Goal: Transaction & Acquisition: Book appointment/travel/reservation

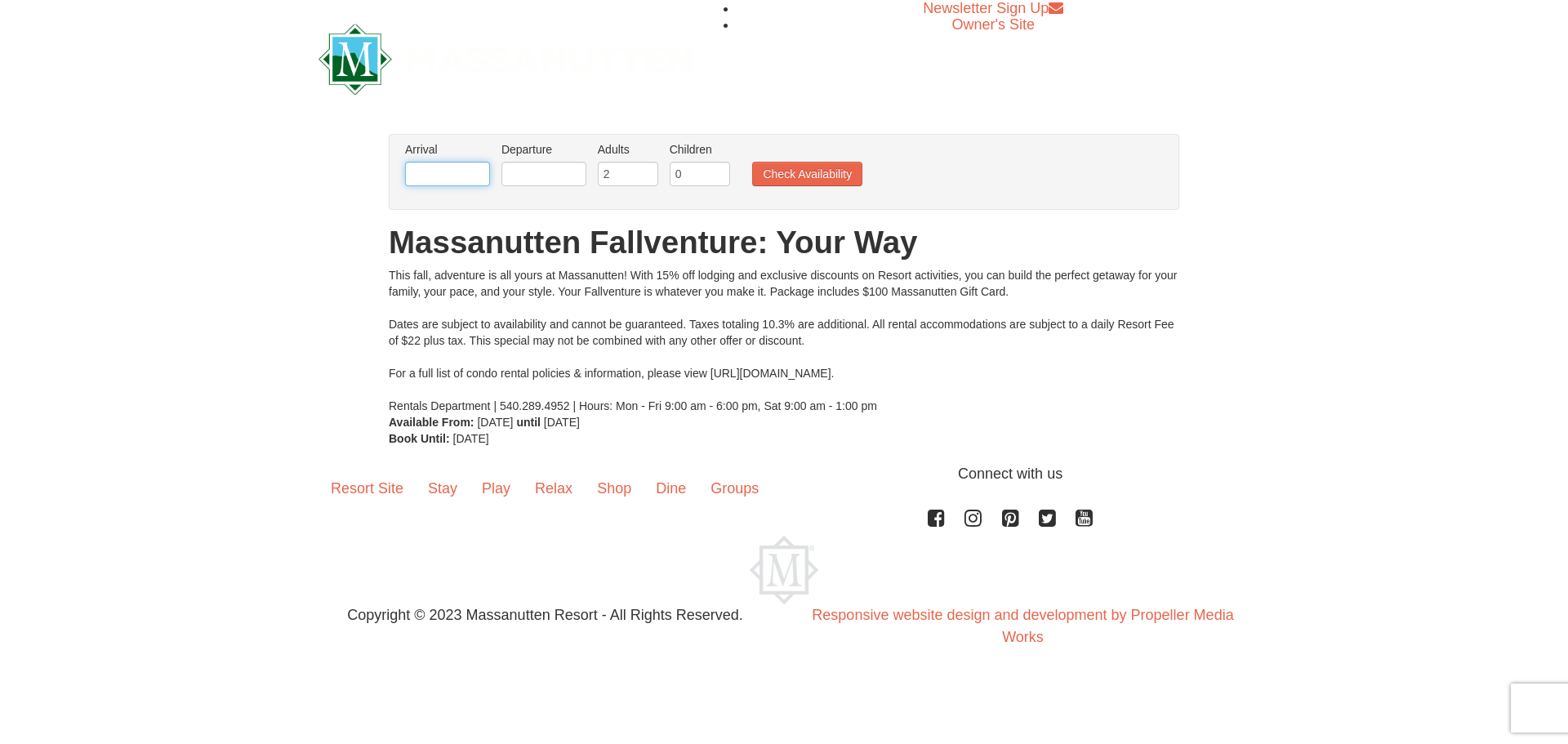
drag, startPoint x: 436, startPoint y: 170, endPoint x: 600, endPoint y: 155, distance: 164.7
click at [436, 170] on input "text" at bounding box center [447, 173] width 85 height 24
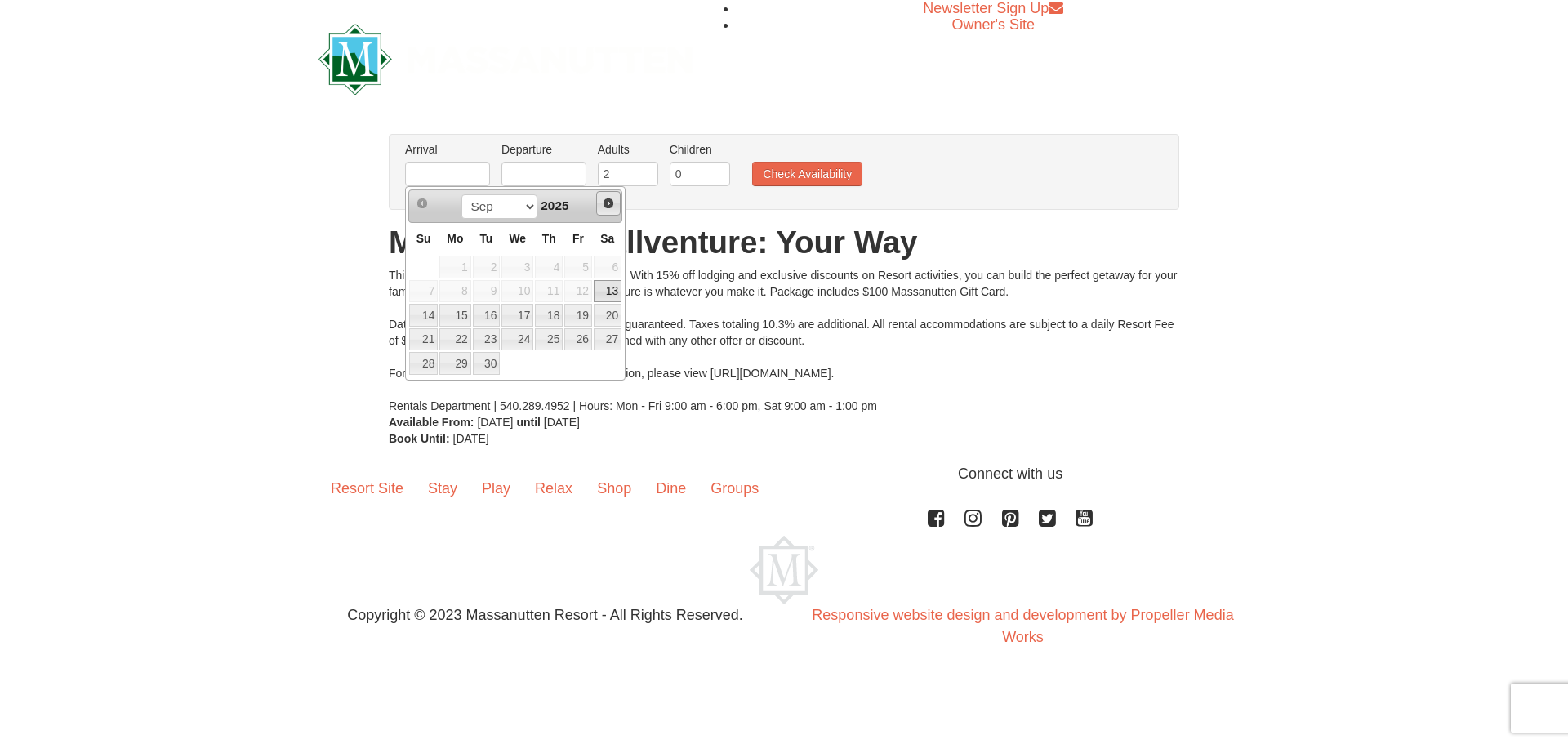
click at [610, 198] on span "Next" at bounding box center [608, 203] width 13 height 13
click at [609, 201] on span "Next" at bounding box center [608, 203] width 13 height 13
click at [554, 289] on link "6" at bounding box center [548, 291] width 28 height 23
type input "11/06/2025"
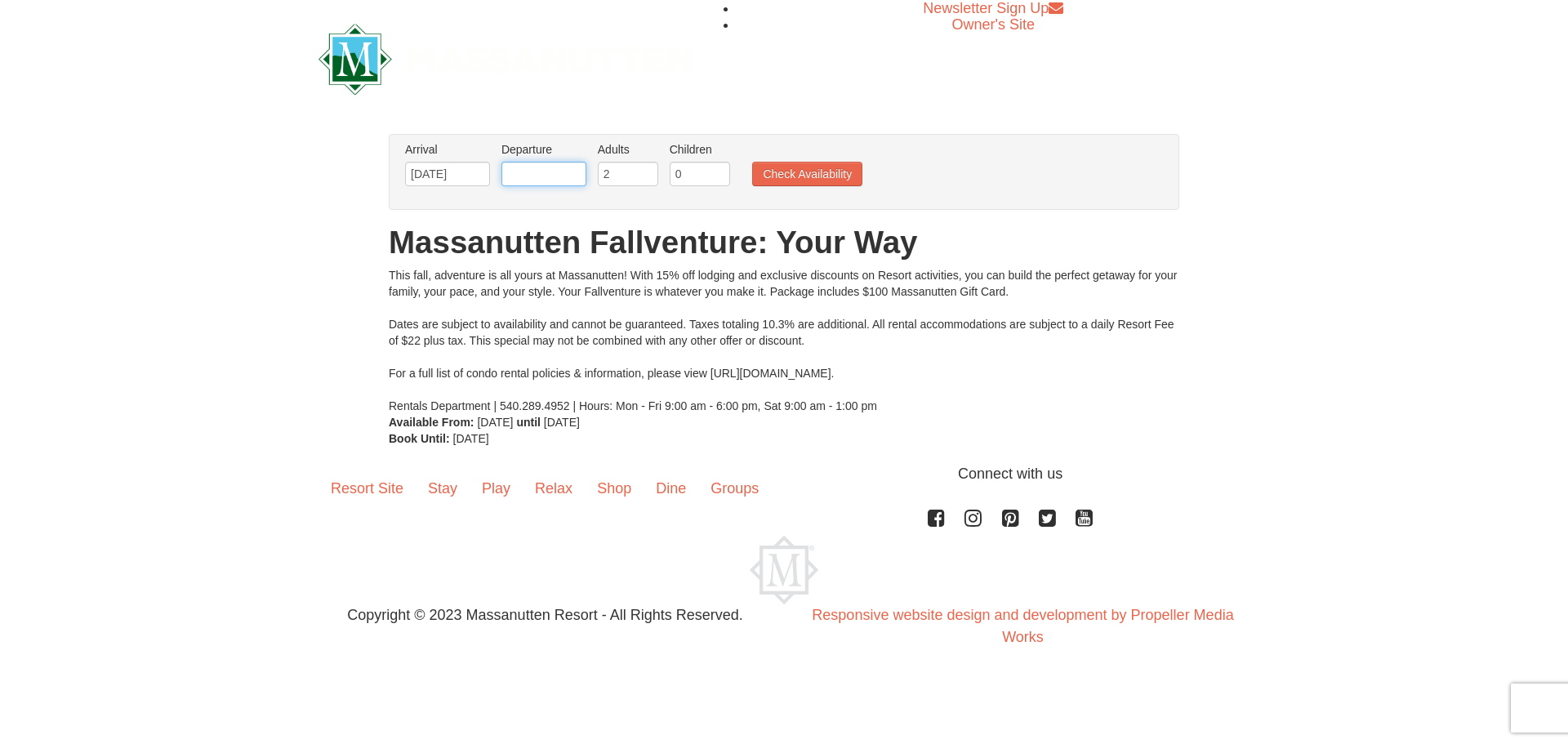
click at [530, 175] on input "text" at bounding box center [544, 173] width 85 height 24
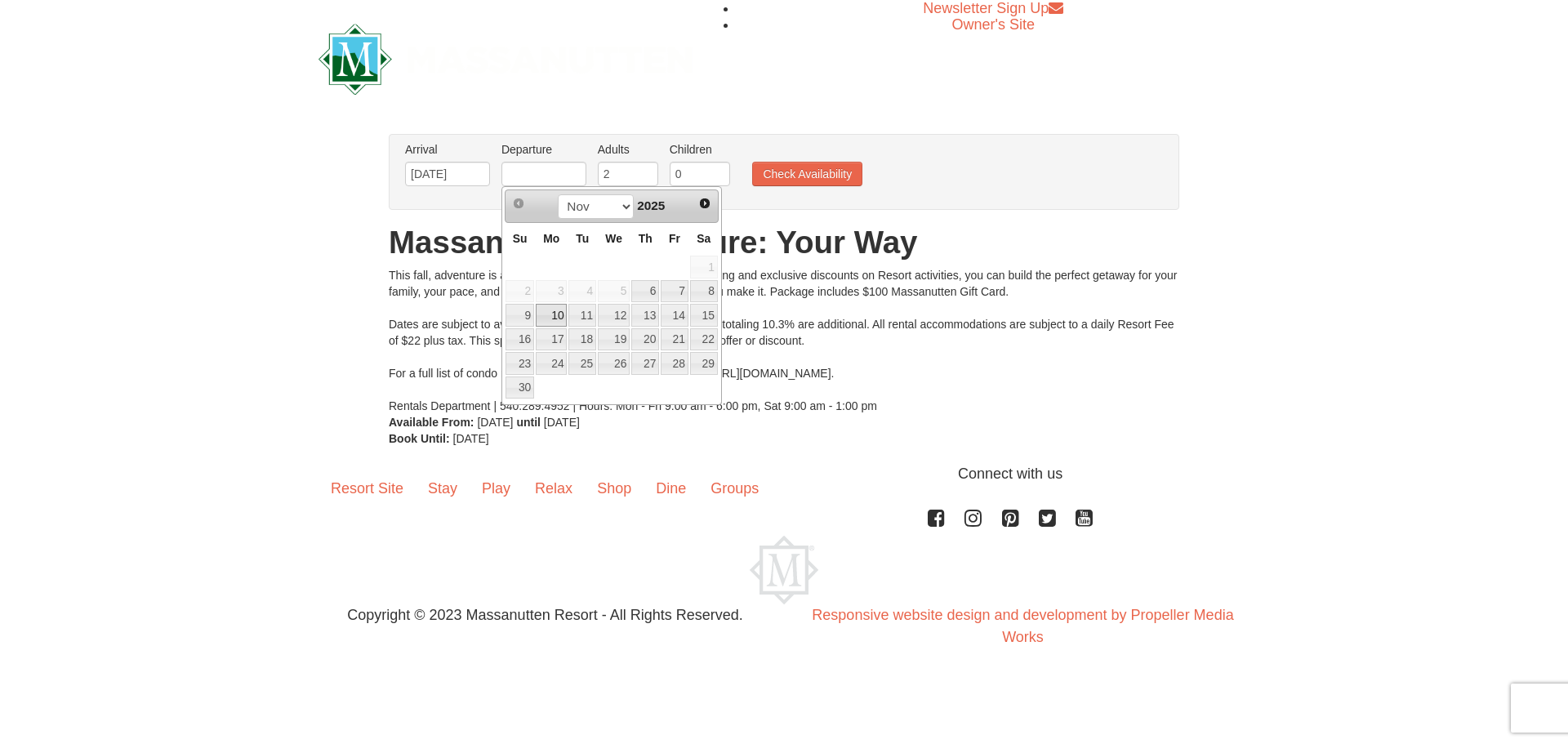
click at [552, 318] on link "10" at bounding box center [551, 315] width 31 height 23
type input "[DATE]"
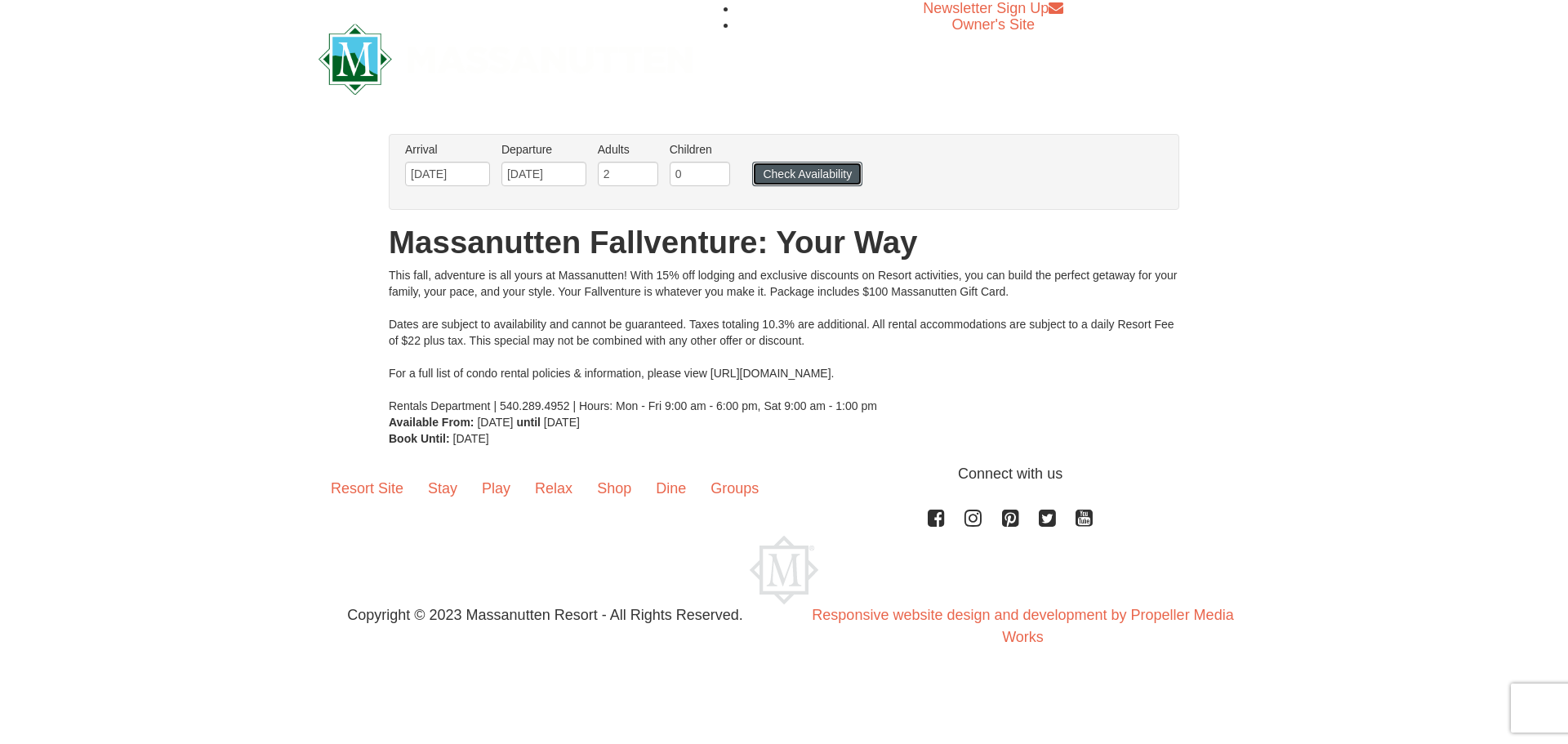
click at [801, 171] on button "Check Availability" at bounding box center [807, 173] width 110 height 24
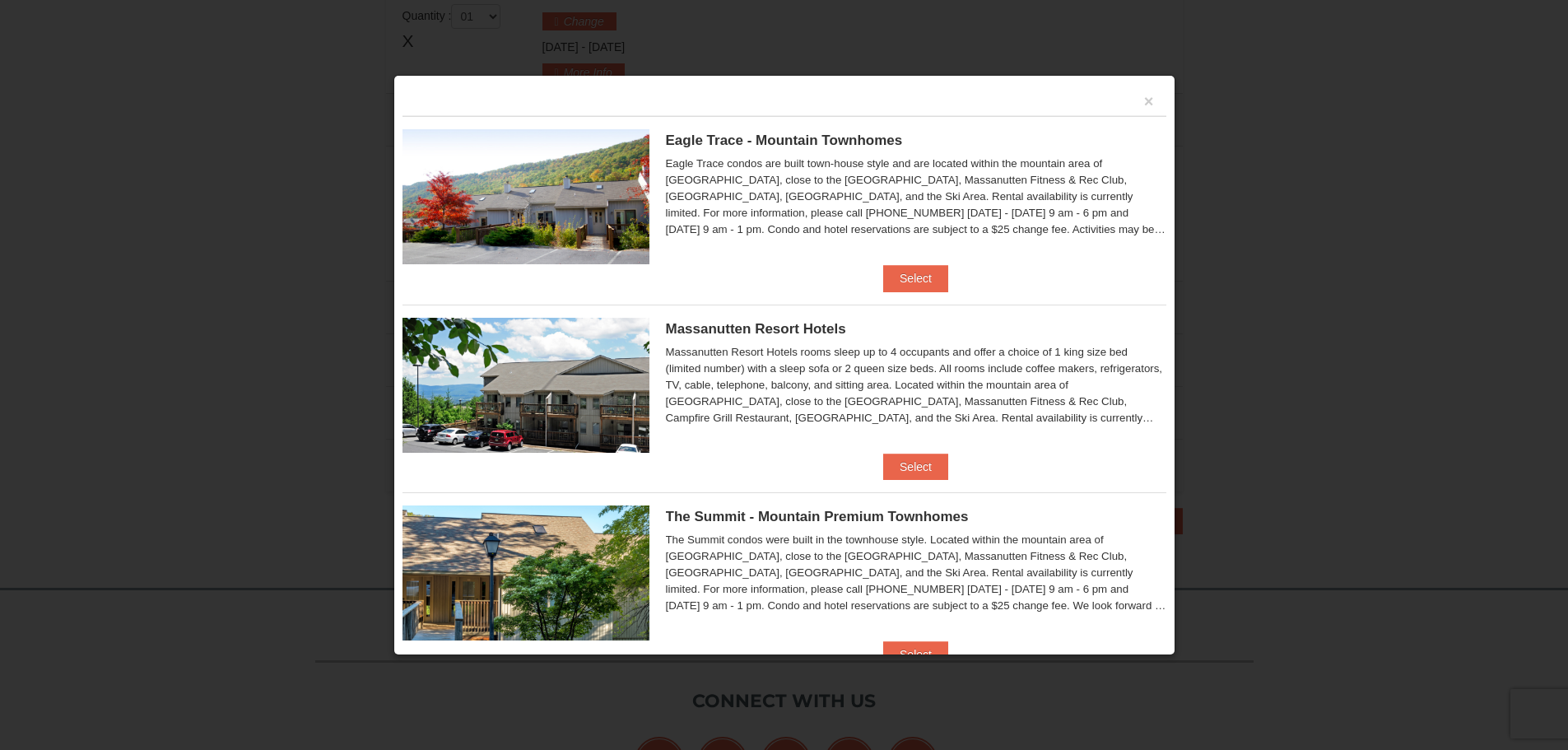
scroll to position [503, 0]
click at [1144, 97] on button "×" at bounding box center [1149, 102] width 10 height 16
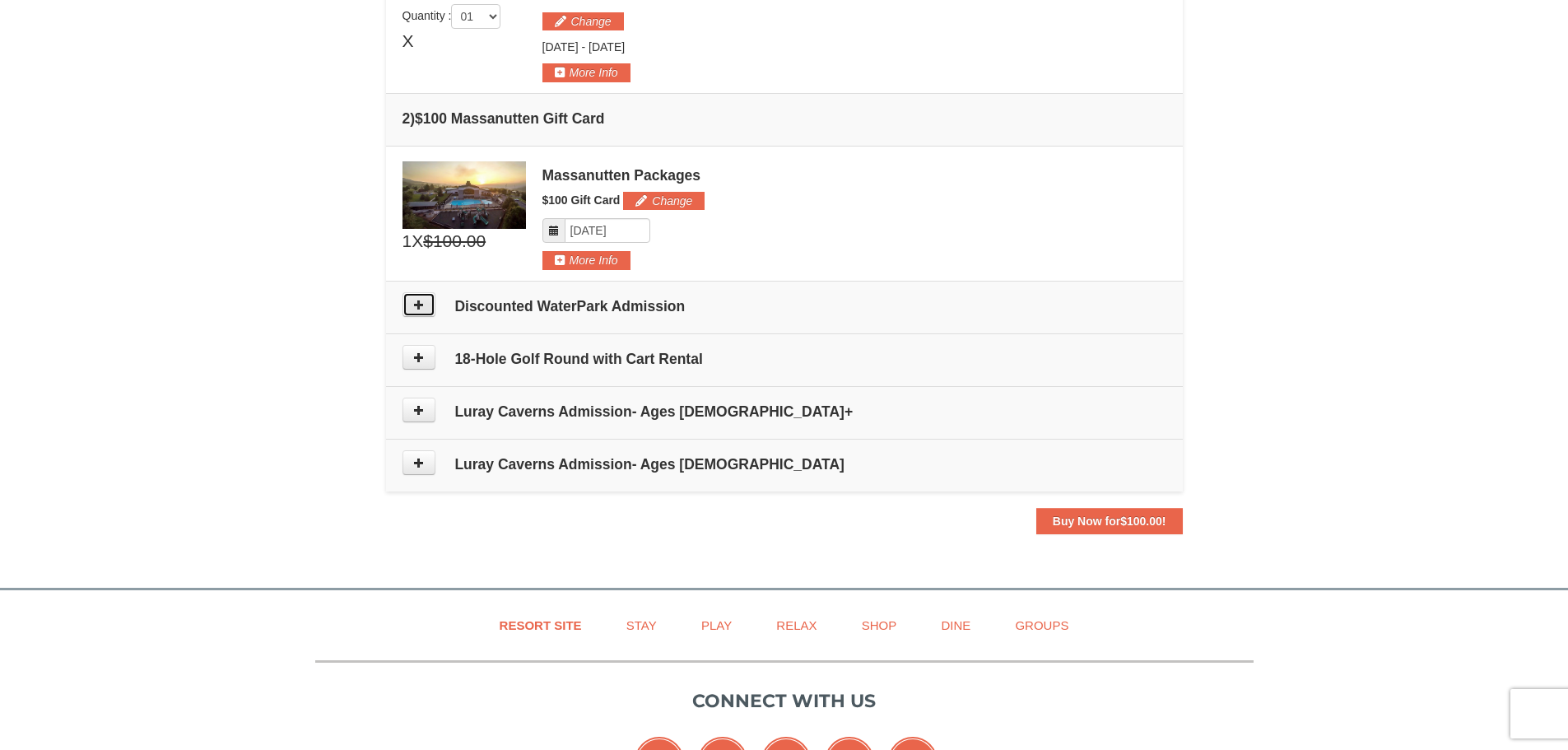
click at [420, 314] on button at bounding box center [419, 304] width 33 height 25
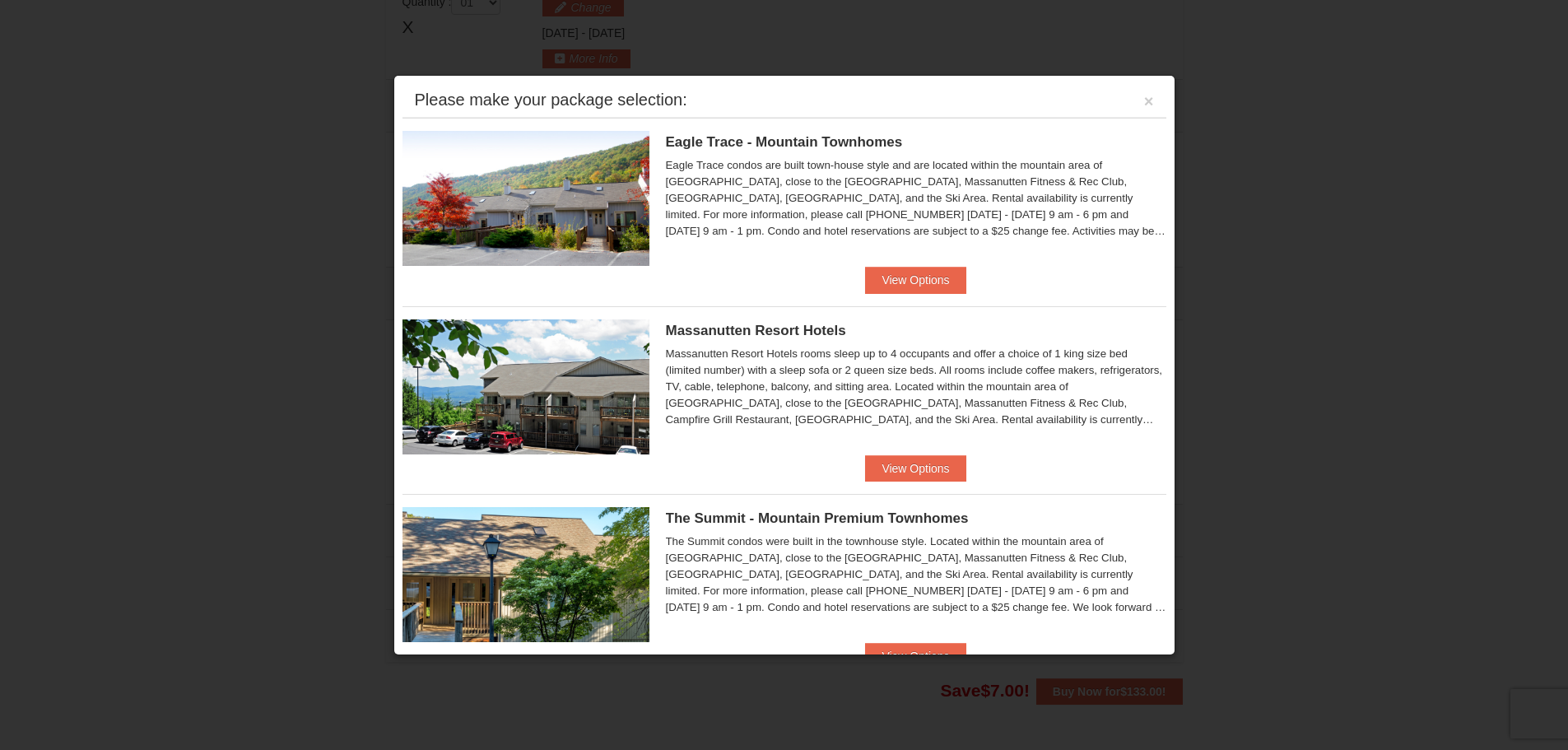
scroll to position [507, 0]
click at [1144, 99] on button "×" at bounding box center [1149, 102] width 10 height 16
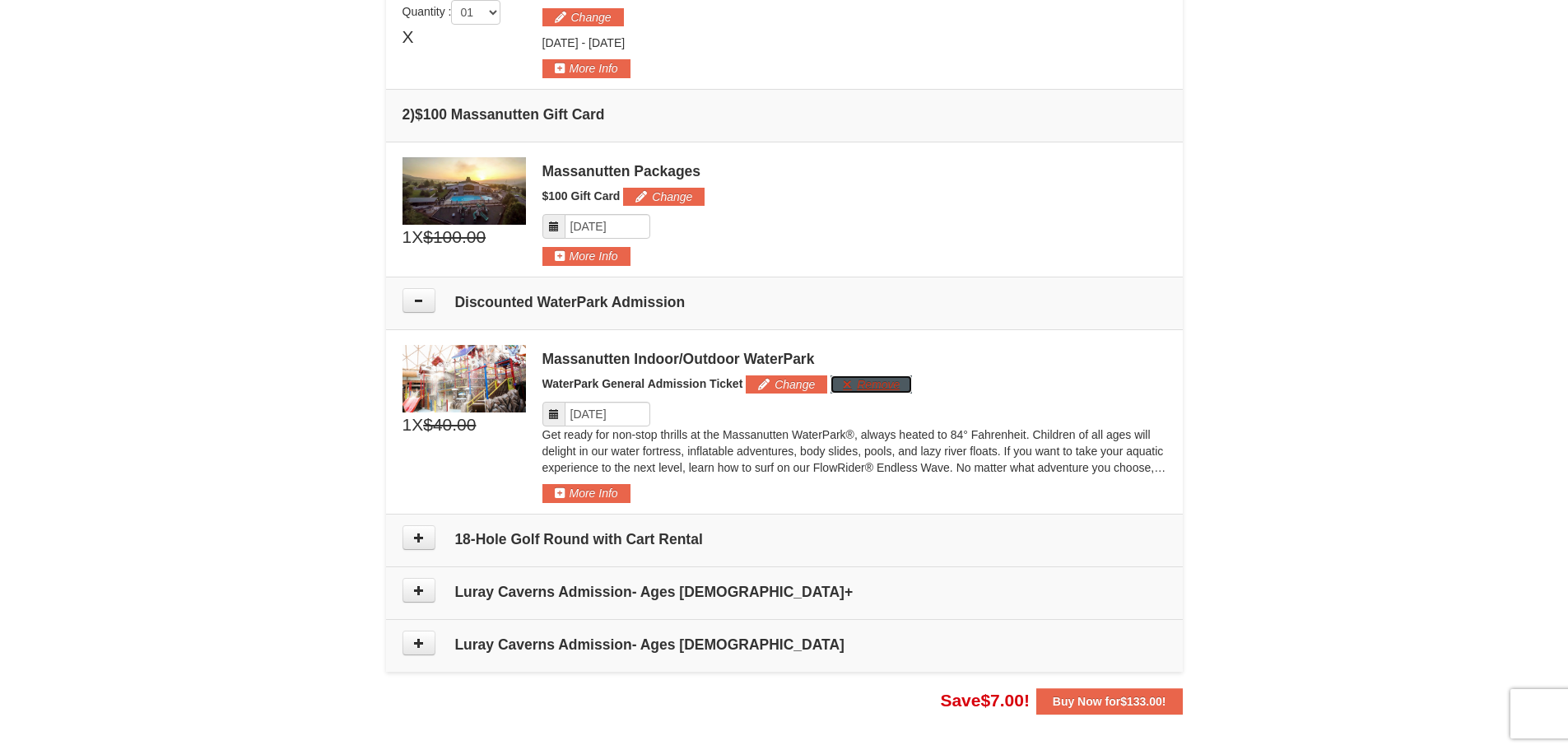
click at [885, 388] on button "Remove" at bounding box center [871, 384] width 81 height 18
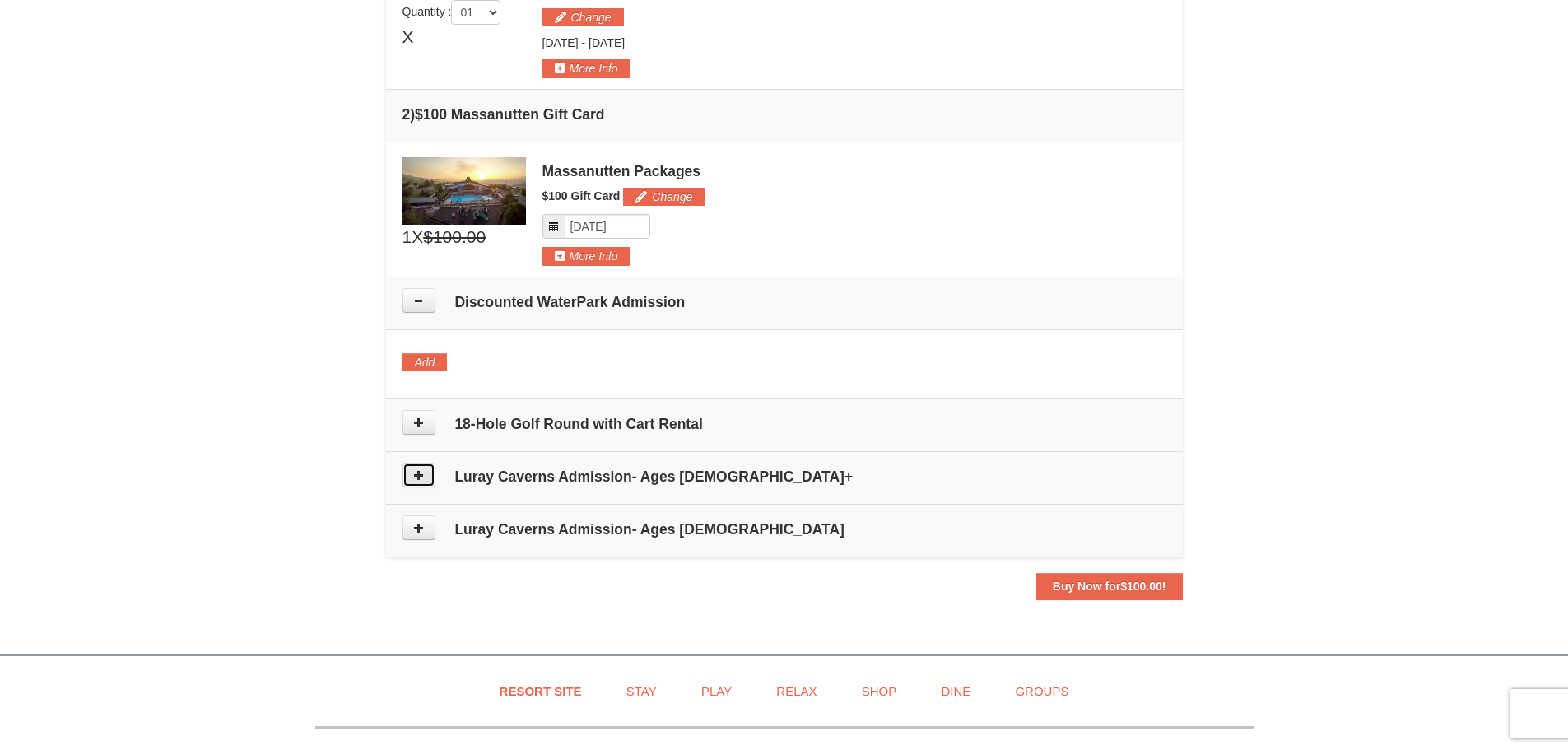
click at [417, 477] on icon at bounding box center [419, 475] width 12 height 12
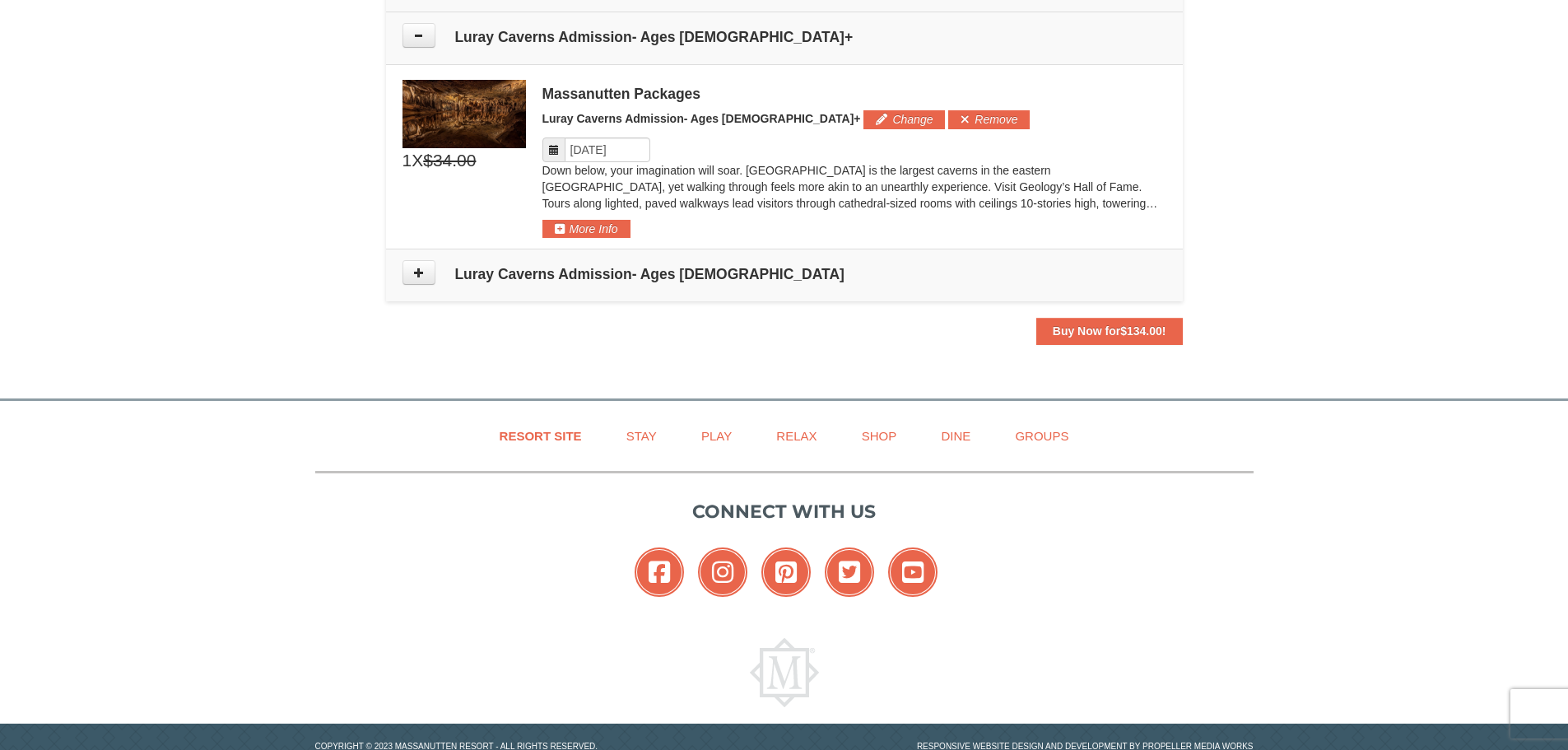
scroll to position [959, 0]
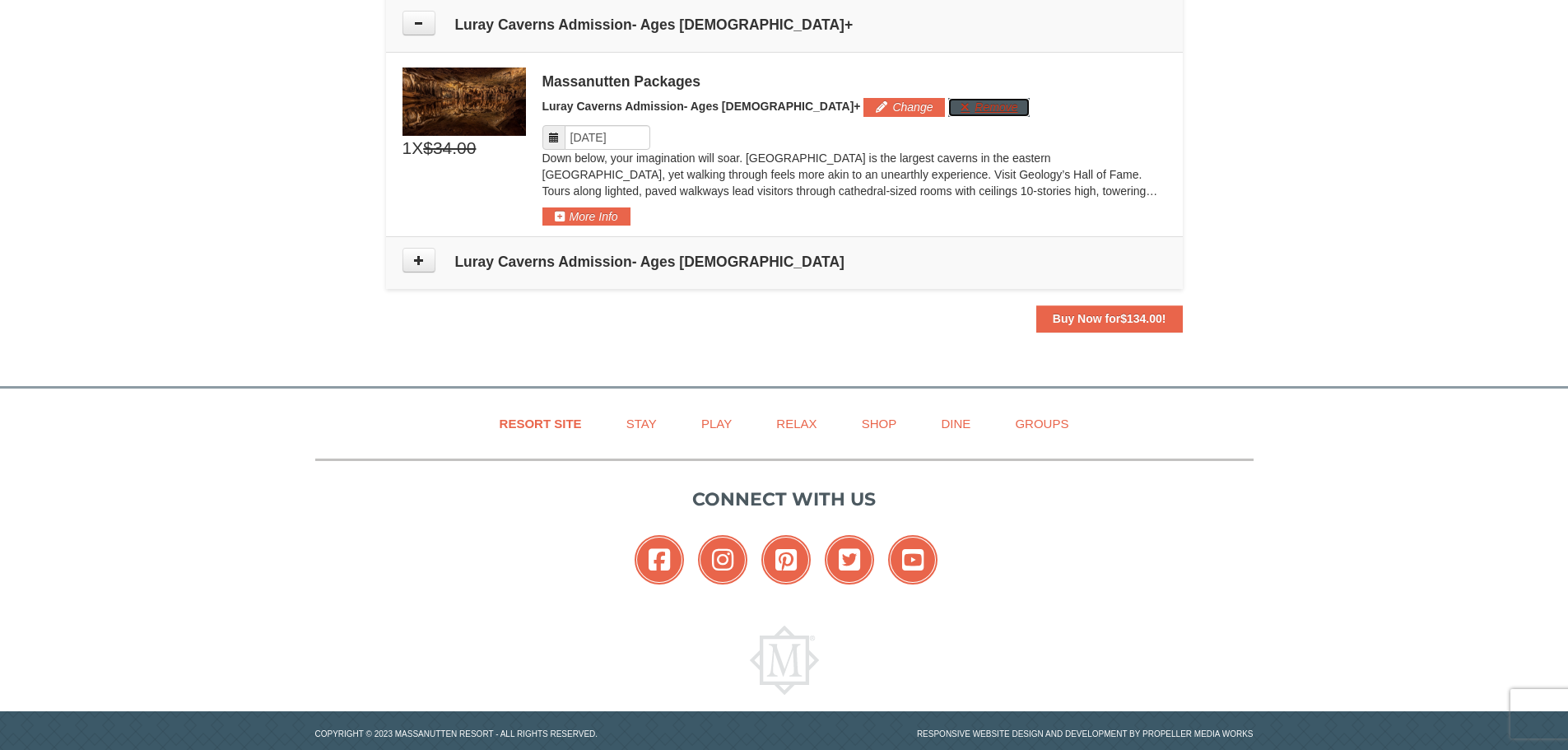
click at [949, 111] on button "Remove" at bounding box center [989, 107] width 81 height 18
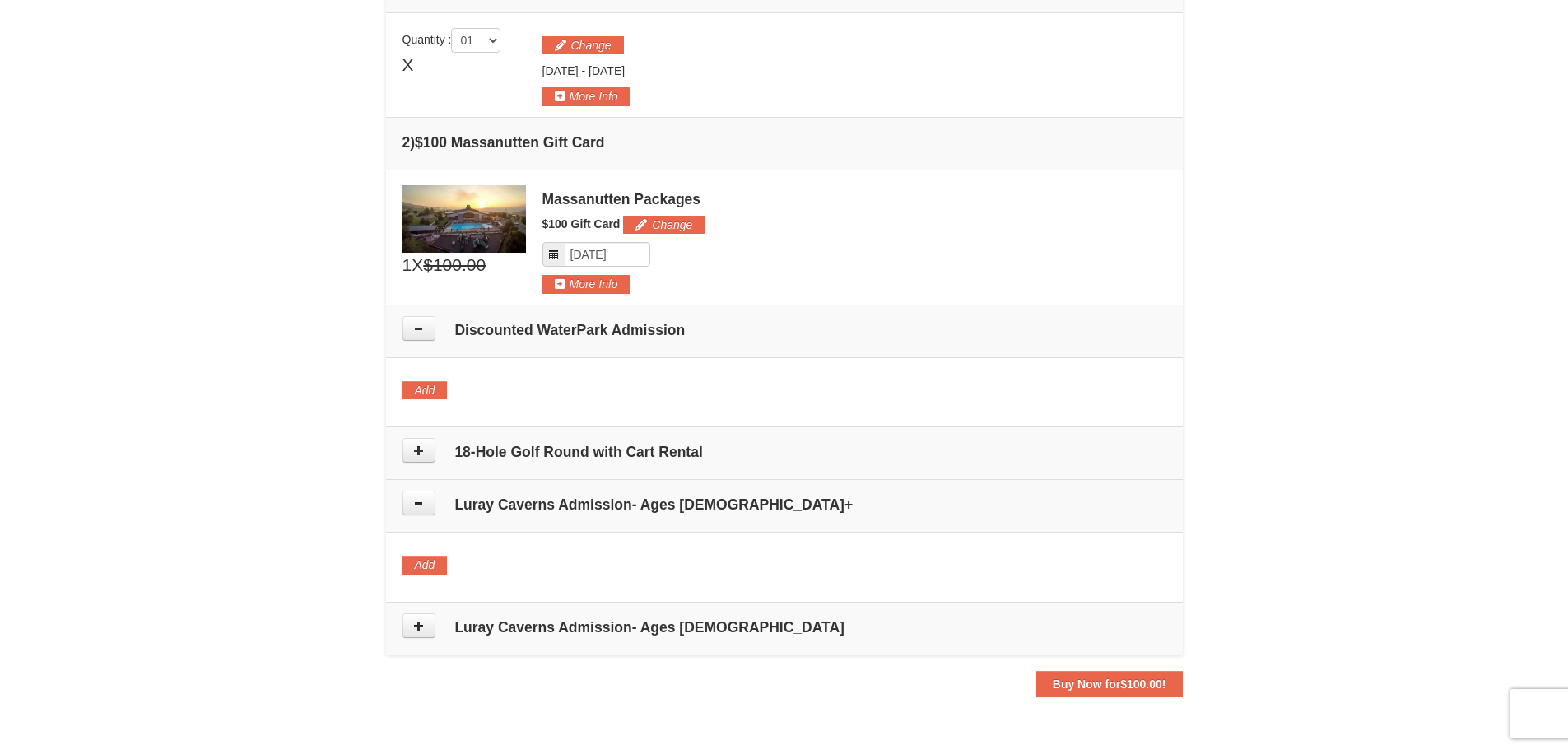
scroll to position [329, 0]
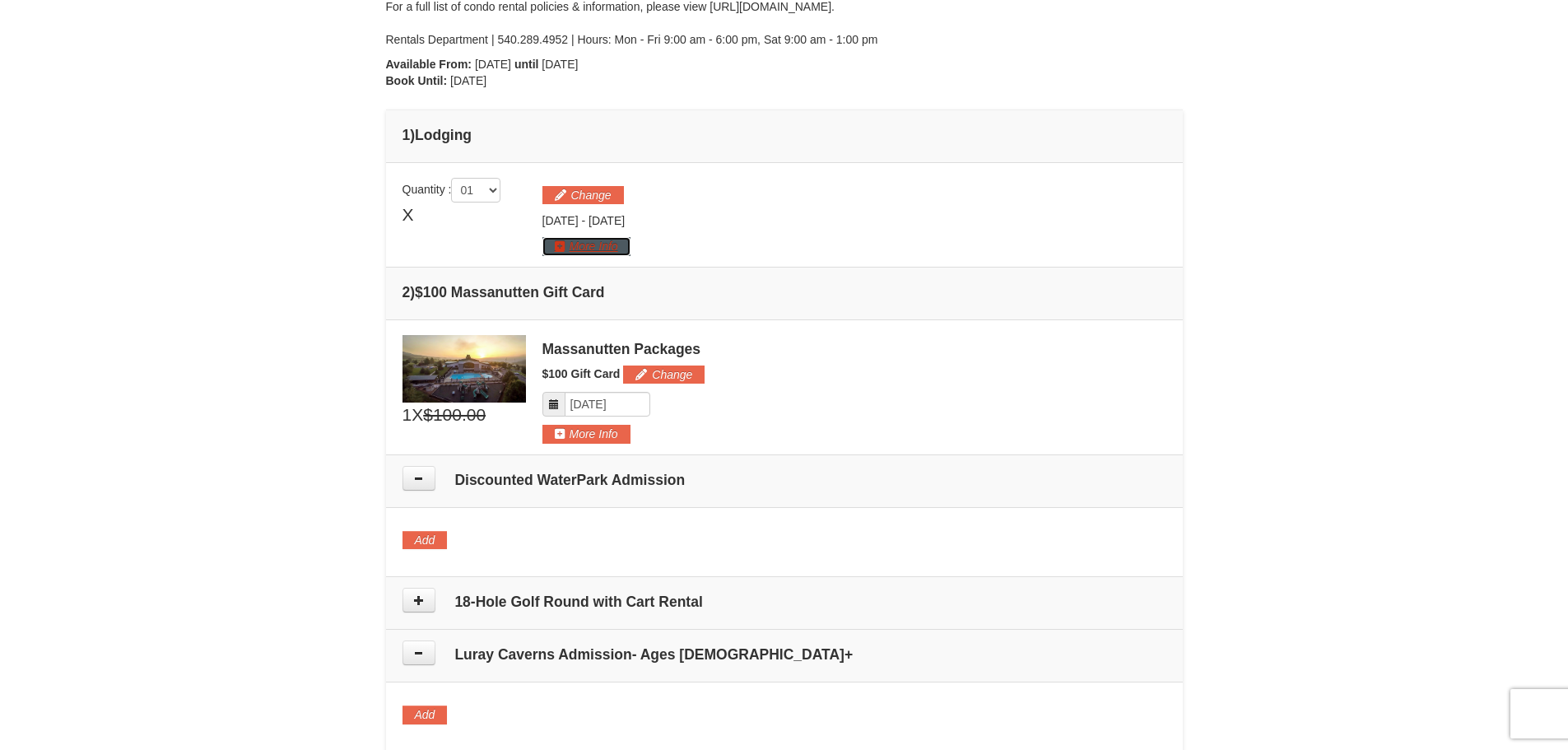
click at [609, 250] on button "More Info" at bounding box center [586, 246] width 88 height 18
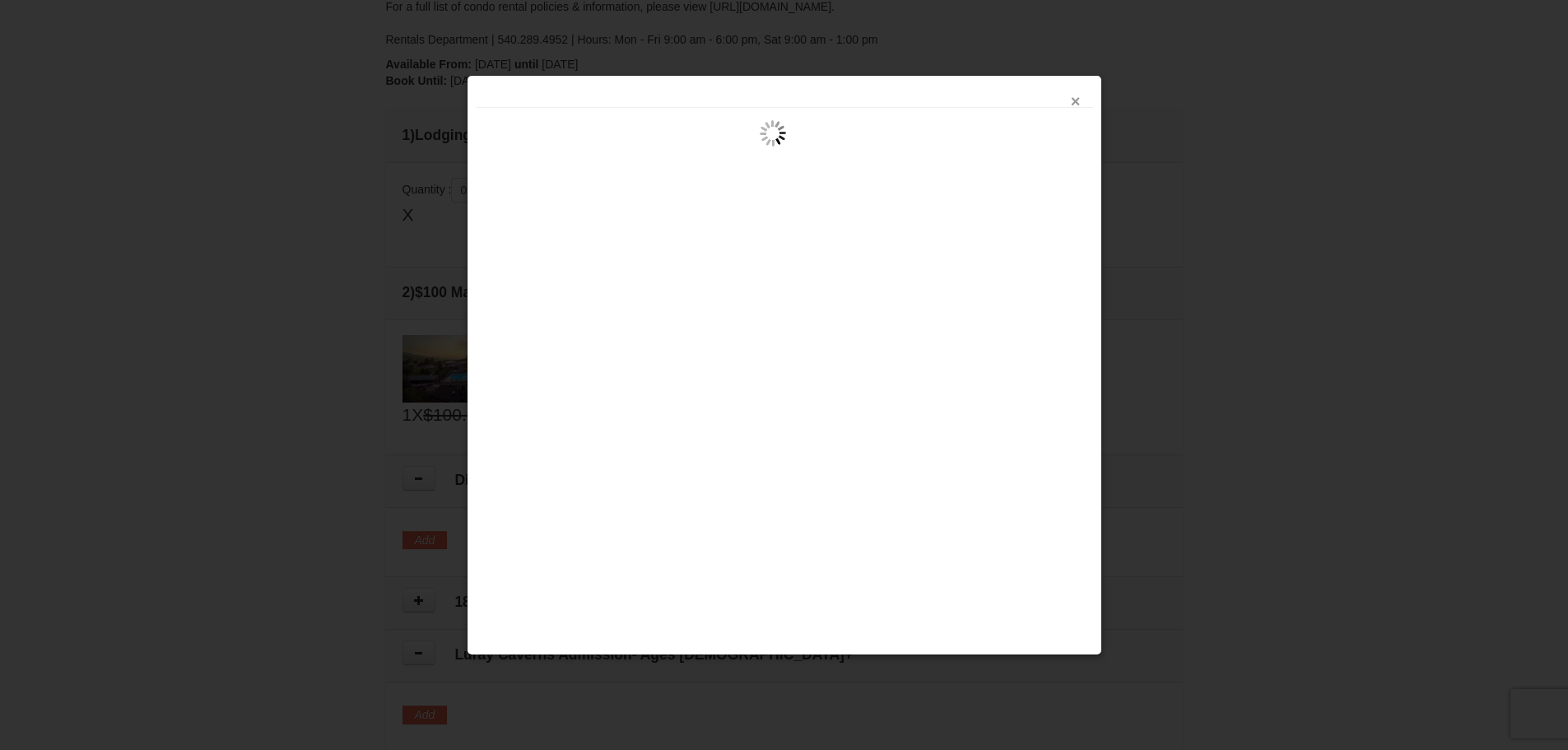
click at [1074, 102] on button "×" at bounding box center [1076, 102] width 10 height 16
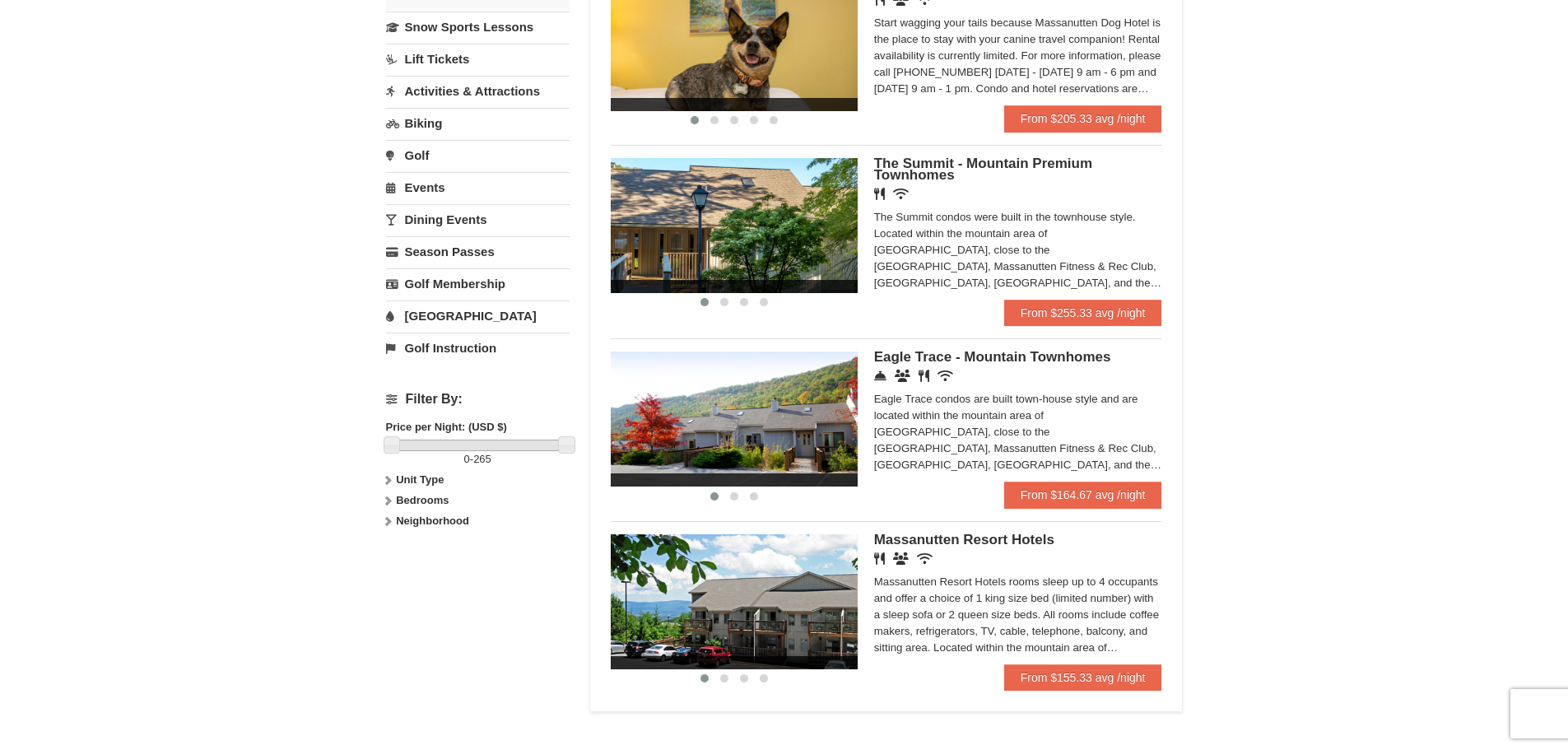
scroll to position [494, 0]
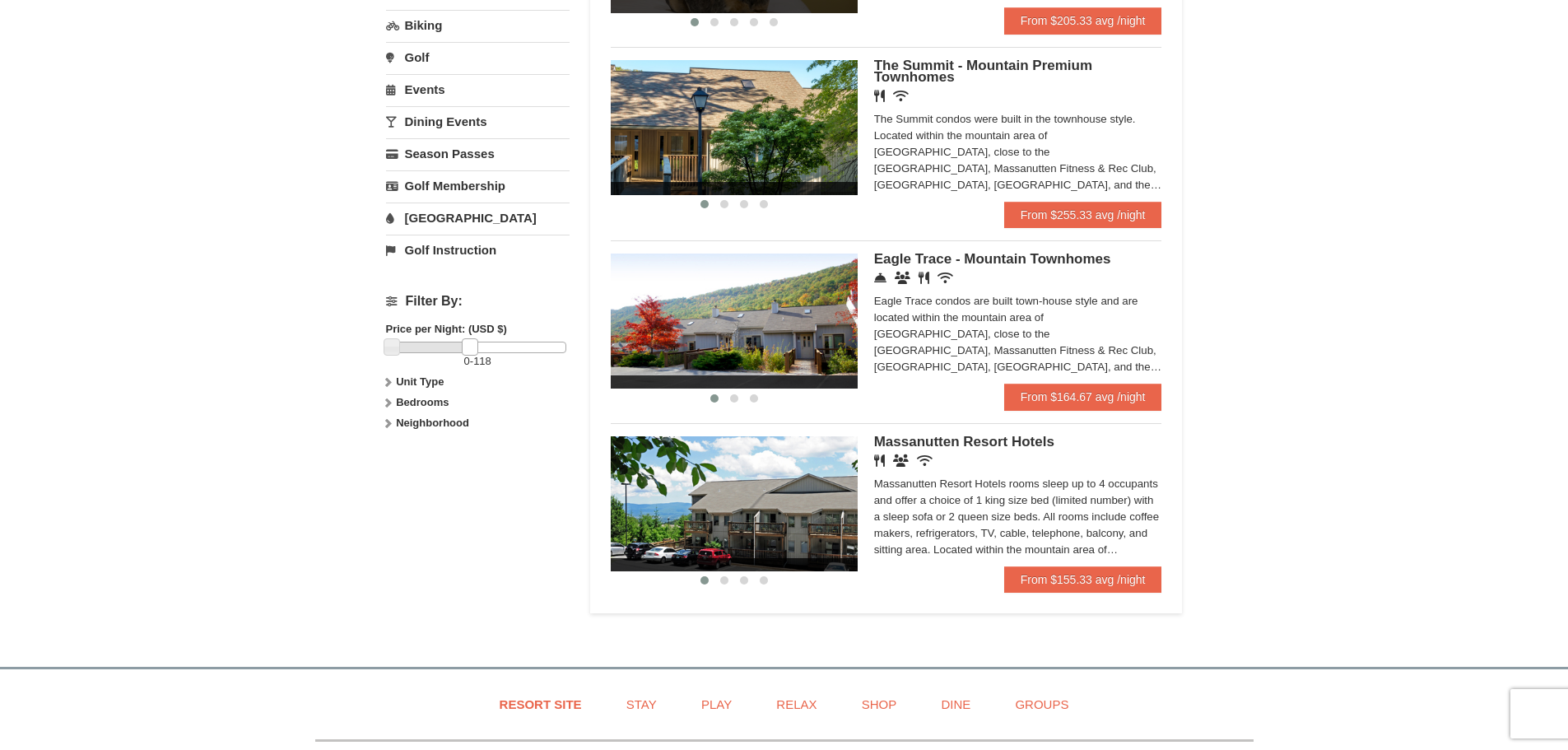
drag, startPoint x: 563, startPoint y: 343, endPoint x: 467, endPoint y: 350, distance: 96.3
click at [467, 350] on link at bounding box center [470, 347] width 16 height 16
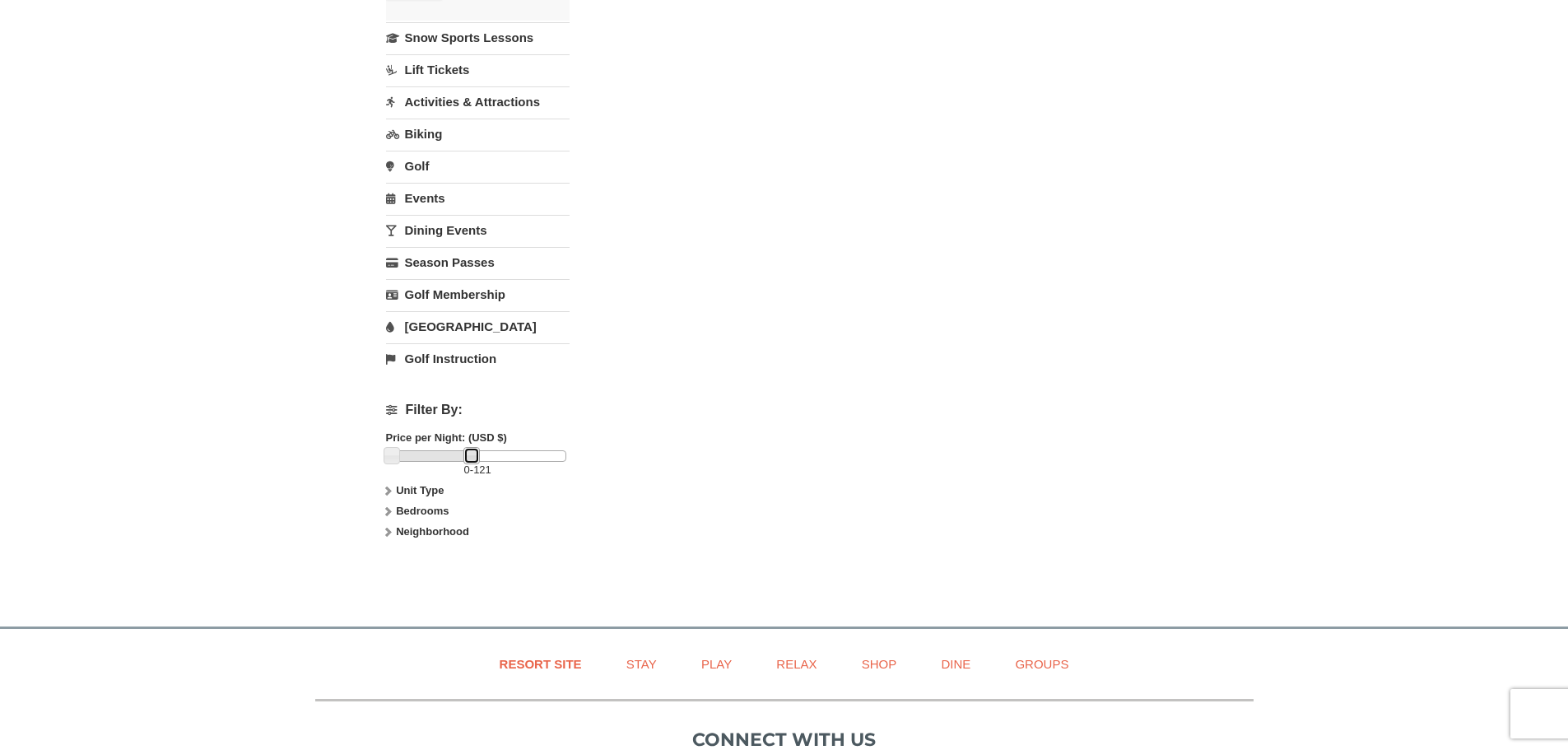
scroll to position [412, 0]
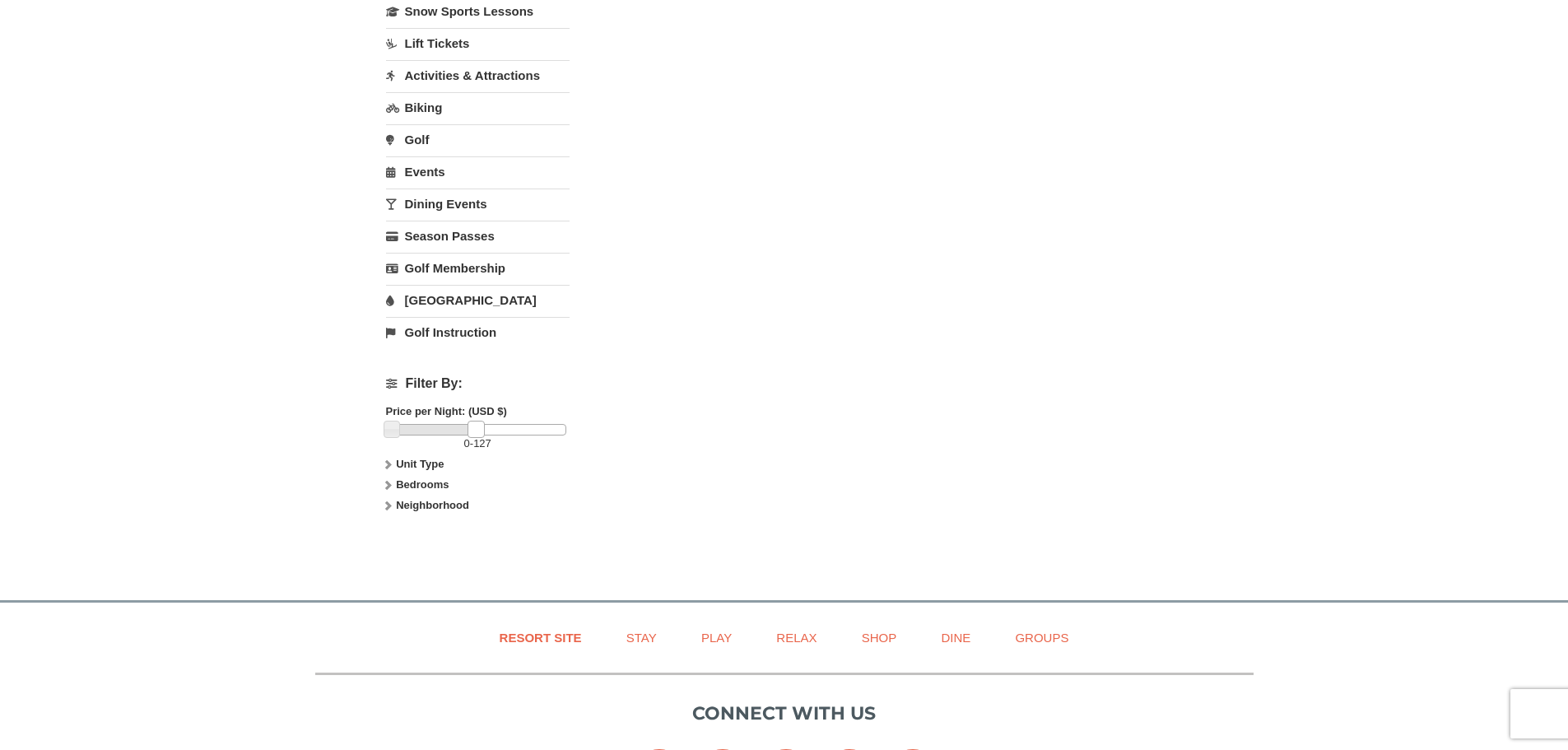
click at [475, 433] on link at bounding box center [476, 429] width 16 height 16
drag, startPoint x: 476, startPoint y: 426, endPoint x: 494, endPoint y: 427, distance: 18.0
click at [494, 427] on link at bounding box center [496, 429] width 16 height 16
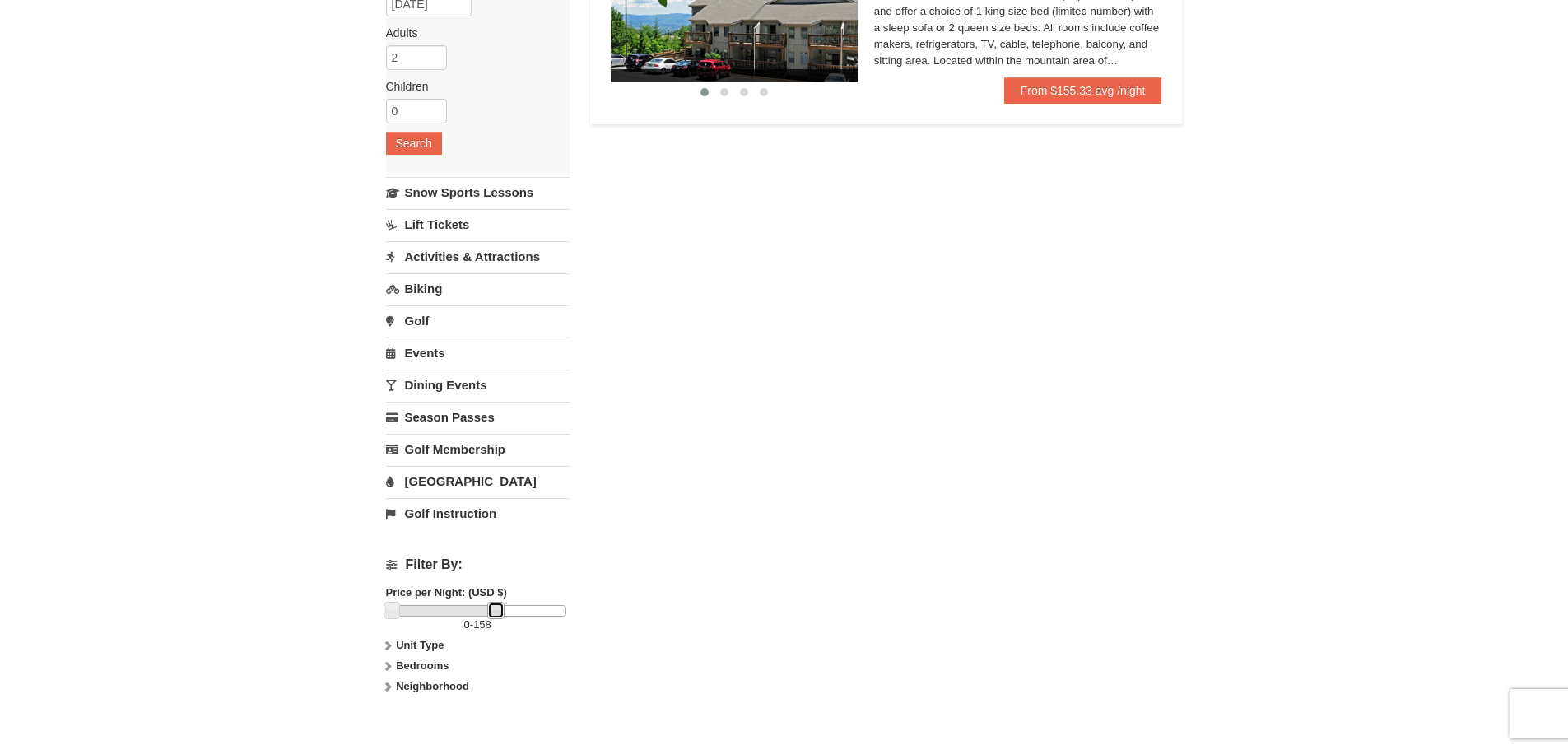
scroll to position [0, 0]
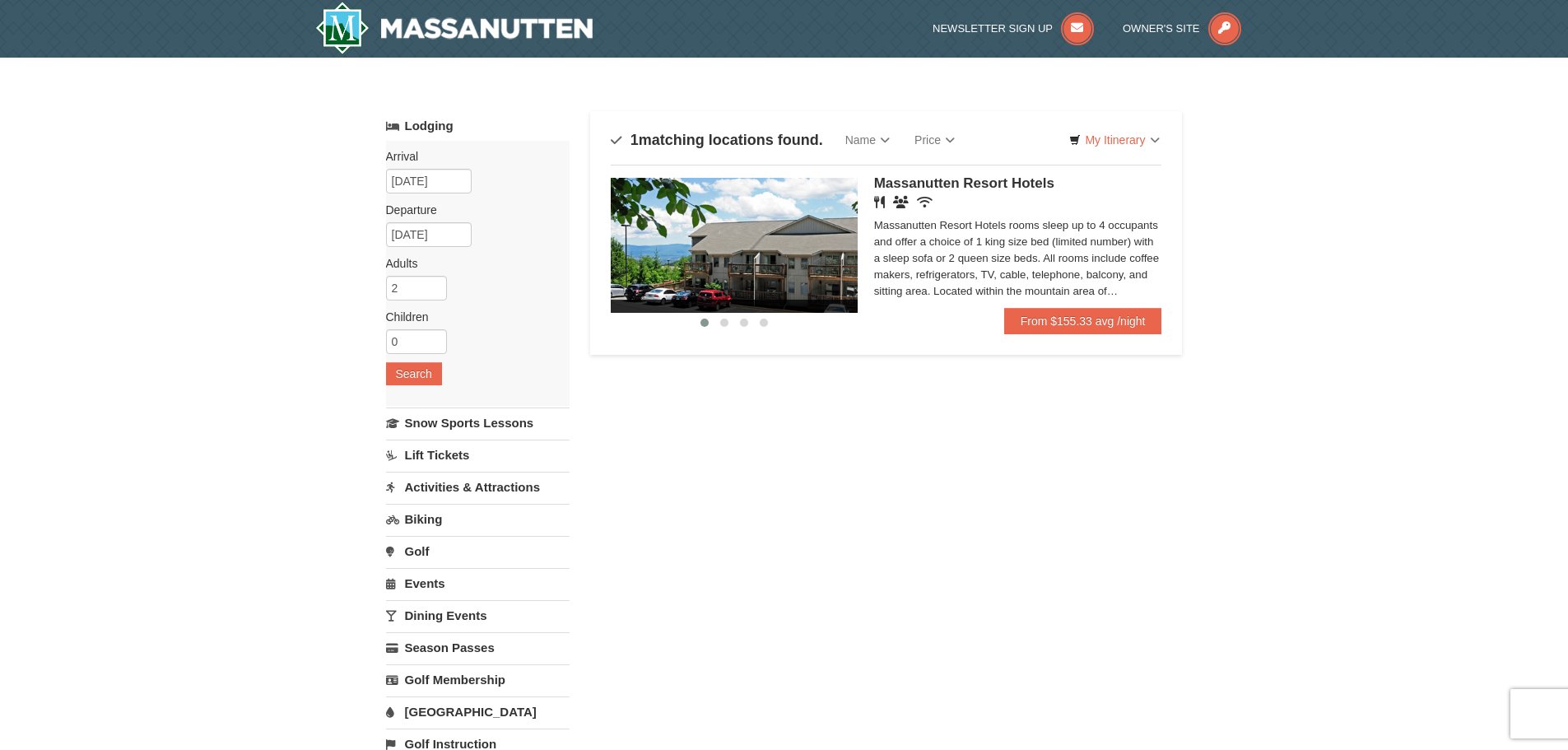
click at [820, 256] on img at bounding box center [735, 245] width 247 height 135
